Goal: Transaction & Acquisition: Purchase product/service

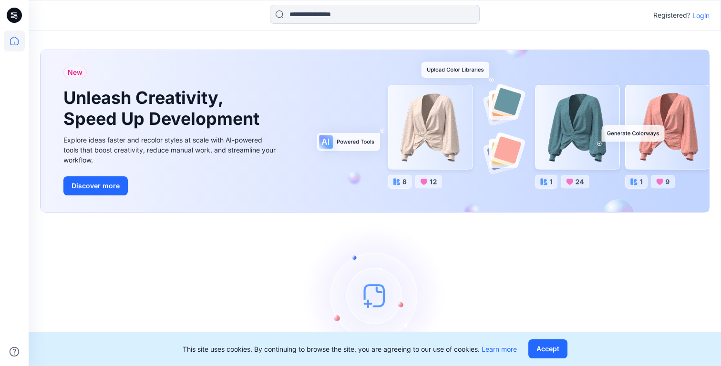
click at [704, 13] on p "Login" at bounding box center [701, 15] width 17 height 10
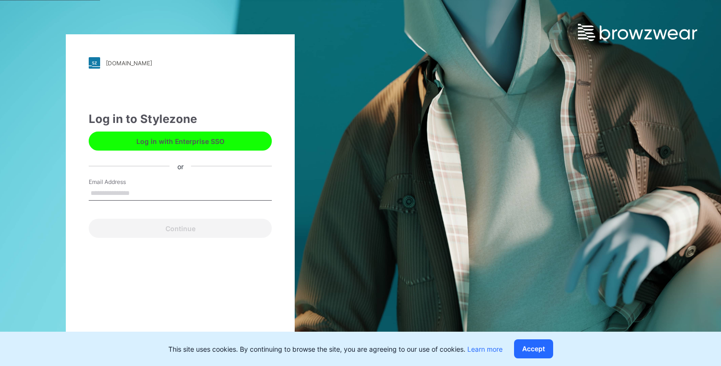
drag, startPoint x: 163, startPoint y: 191, endPoint x: 161, endPoint y: 198, distance: 7.9
click at [163, 191] on input "Email Address" at bounding box center [180, 193] width 183 height 14
click at [167, 189] on input "Email Address" at bounding box center [180, 193] width 183 height 14
type input "**********"
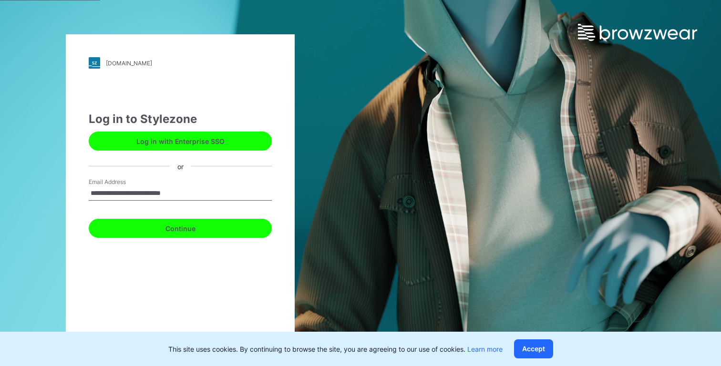
click at [209, 232] on button "Continue" at bounding box center [180, 228] width 183 height 19
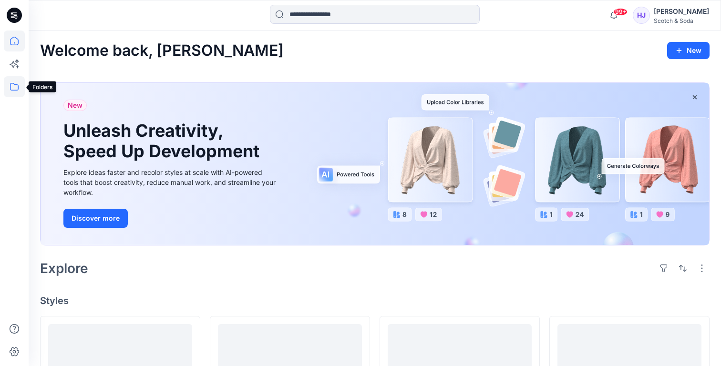
click at [11, 88] on icon at bounding box center [14, 86] width 21 height 21
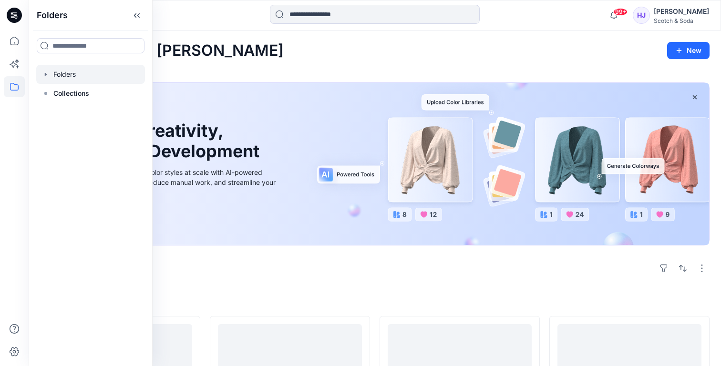
click at [47, 74] on icon "button" at bounding box center [46, 75] width 8 height 8
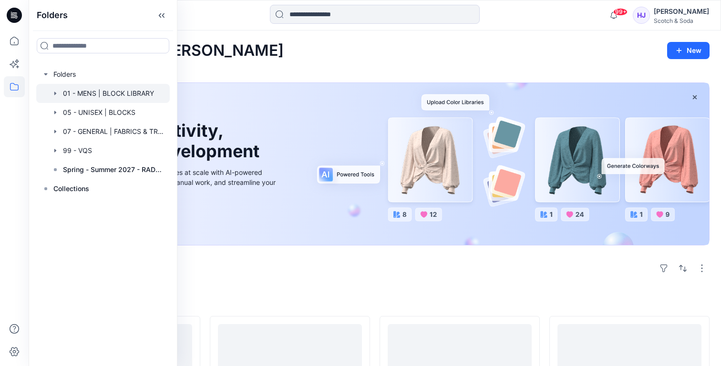
click at [105, 97] on div at bounding box center [103, 93] width 134 height 19
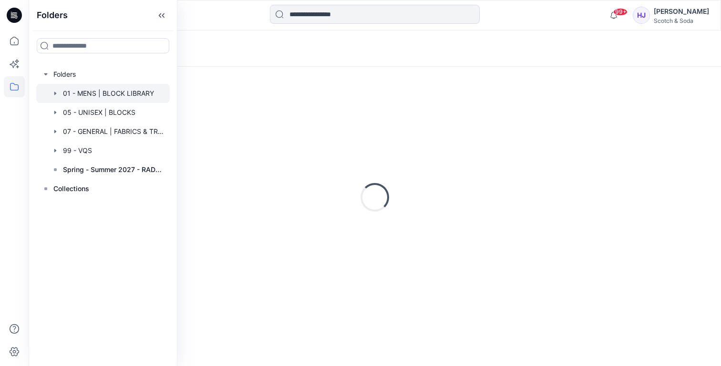
click at [165, 15] on icon at bounding box center [161, 16] width 15 height 16
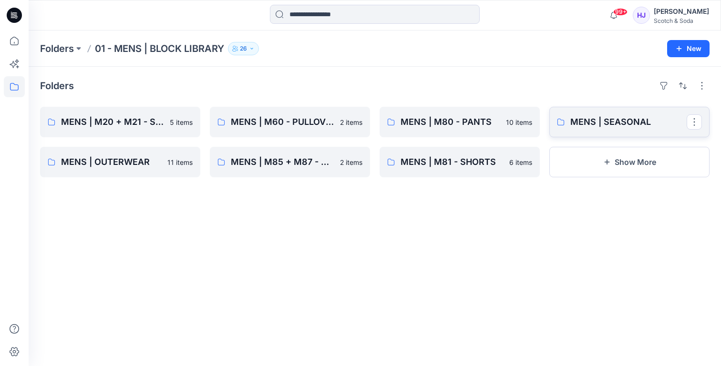
click at [598, 129] on link "MENS | SEASONAL" at bounding box center [629, 122] width 160 height 31
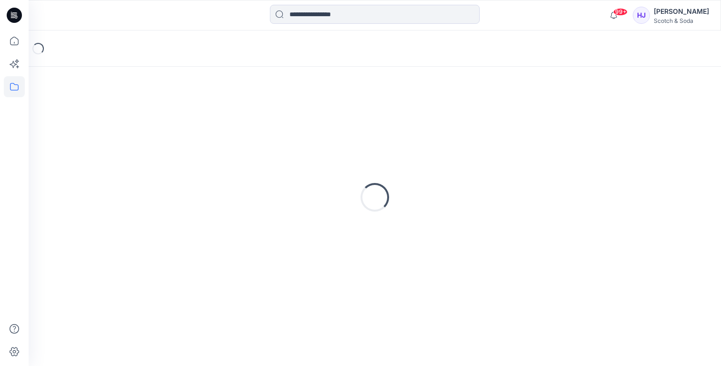
click at [598, 130] on div "Loading..." at bounding box center [375, 197] width 670 height 238
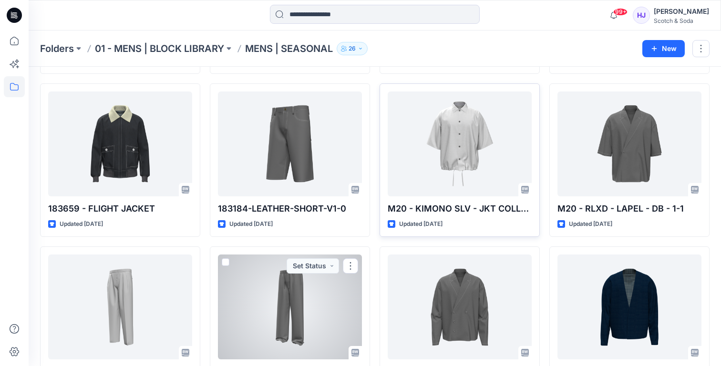
scroll to position [538, 0]
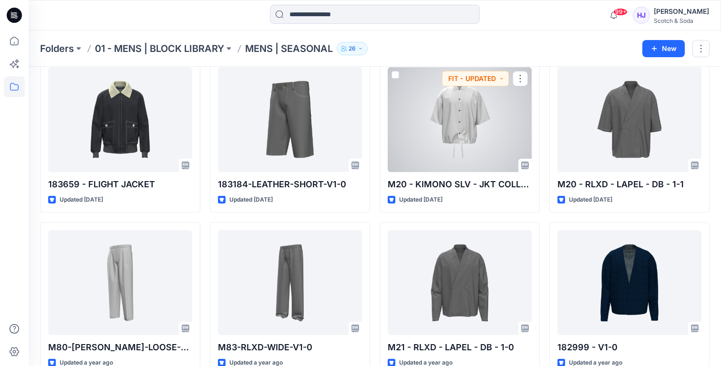
click at [463, 137] on div at bounding box center [460, 119] width 144 height 105
